Goal: Task Accomplishment & Management: Complete application form

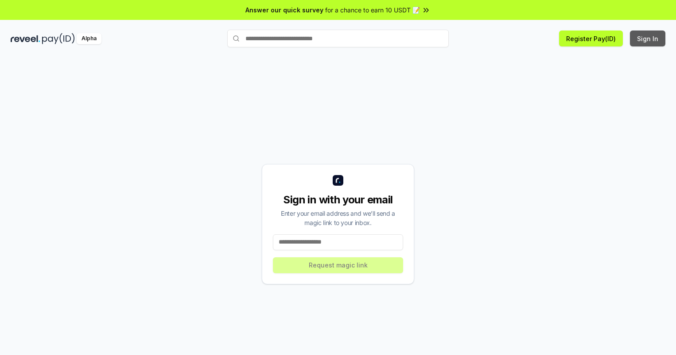
click at [648, 39] on button "Sign In" at bounding box center [647, 39] width 35 height 16
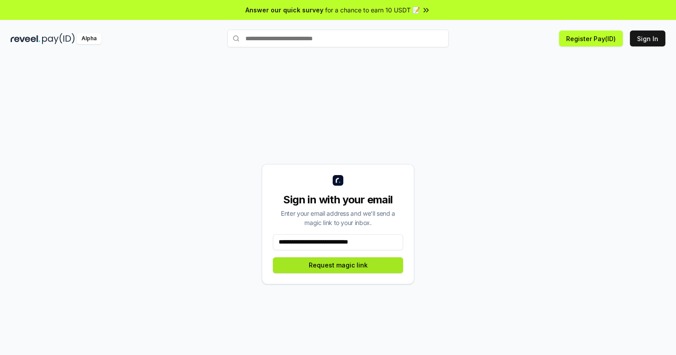
type input "**********"
click at [338, 265] on button "Request magic link" at bounding box center [338, 266] width 130 height 16
